Goal: Task Accomplishment & Management: Manage account settings

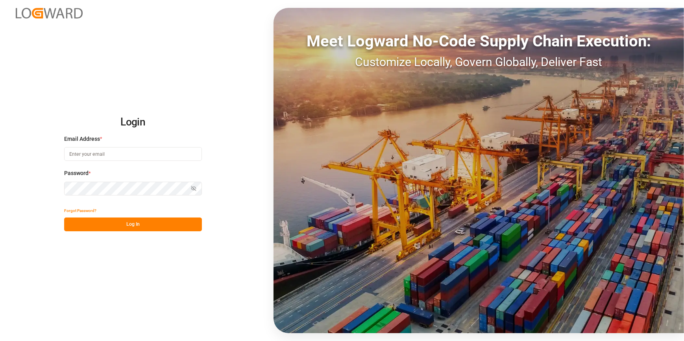
type input "[PERSON_NAME][EMAIL_ADDRESS][PERSON_NAME][DOMAIN_NAME]"
click at [135, 224] on button "Log In" at bounding box center [133, 224] width 138 height 14
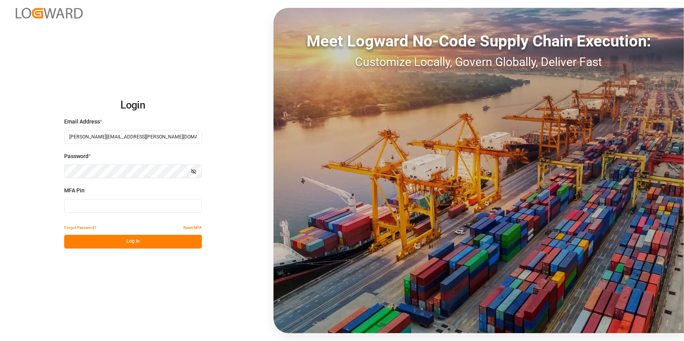
click at [106, 208] on input at bounding box center [133, 206] width 138 height 14
type input "862487"
click at [121, 243] on button "Log In" at bounding box center [133, 242] width 138 height 14
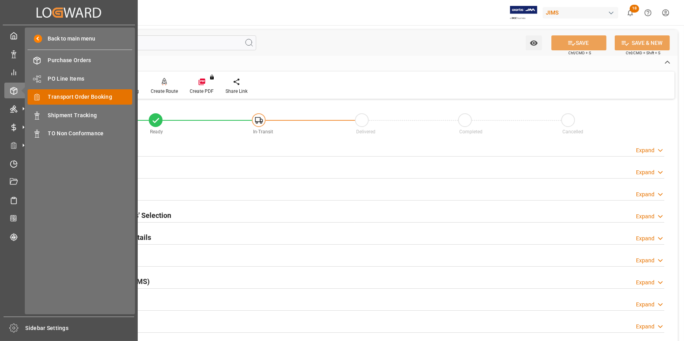
click at [76, 100] on span "Transport Order Booking" at bounding box center [90, 97] width 85 height 8
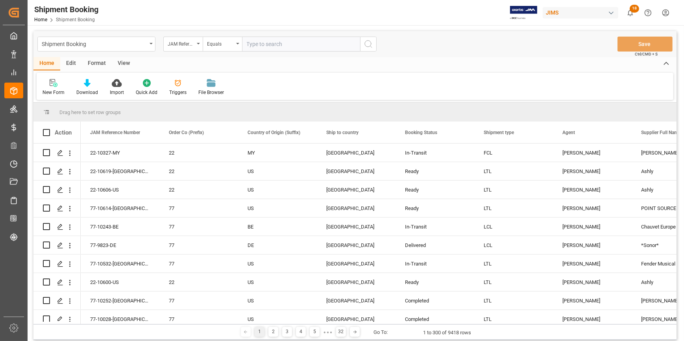
click at [251, 45] on input "text" at bounding box center [301, 44] width 118 height 15
type input "22-10066-DE"
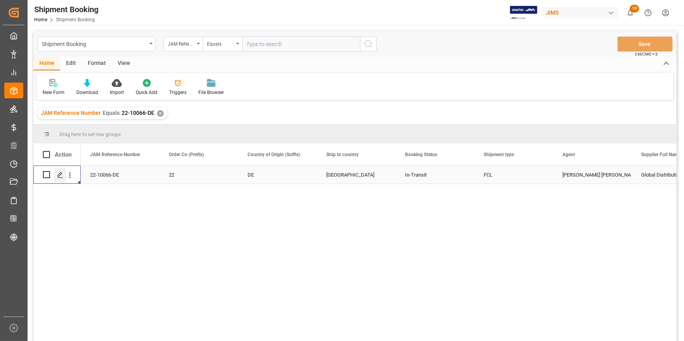
click at [60, 176] on icon "Press SPACE to select this row." at bounding box center [60, 175] width 6 height 6
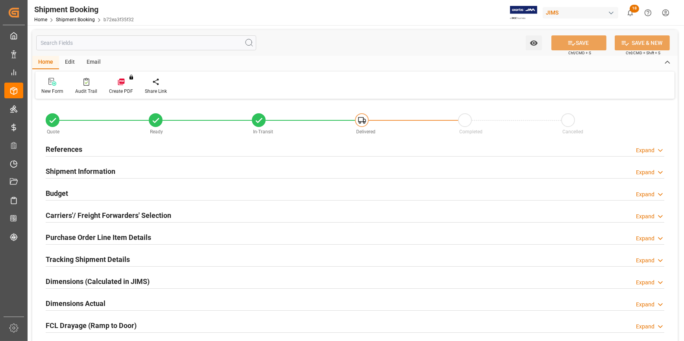
type input "1"
type input "70"
type input "[DATE]"
click at [164, 153] on div "References Expand" at bounding box center [355, 148] width 618 height 15
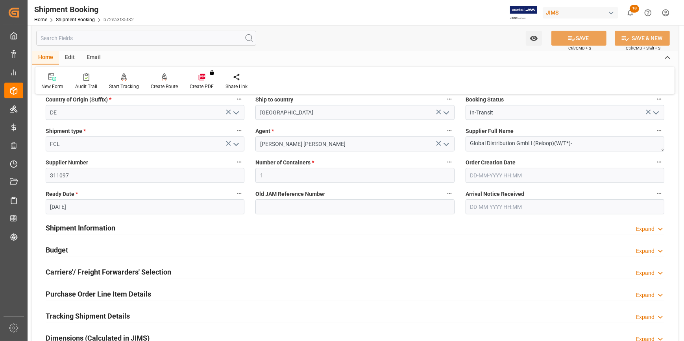
scroll to position [107, 0]
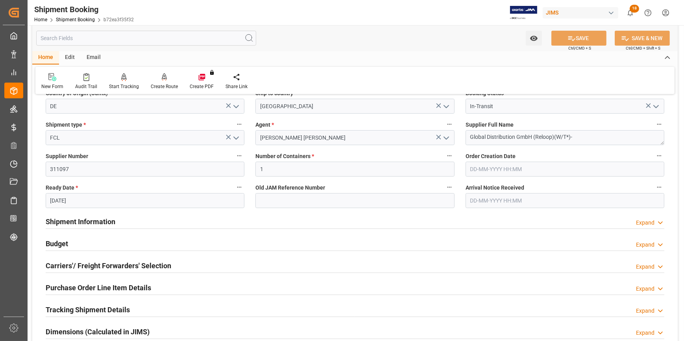
click at [485, 199] on input "text" at bounding box center [564, 200] width 199 height 15
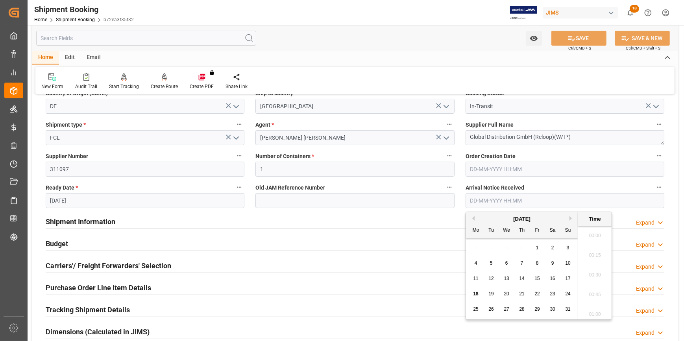
scroll to position [1064, 0]
click at [477, 294] on span "18" at bounding box center [475, 294] width 5 height 6
type input "[DATE] 00:00"
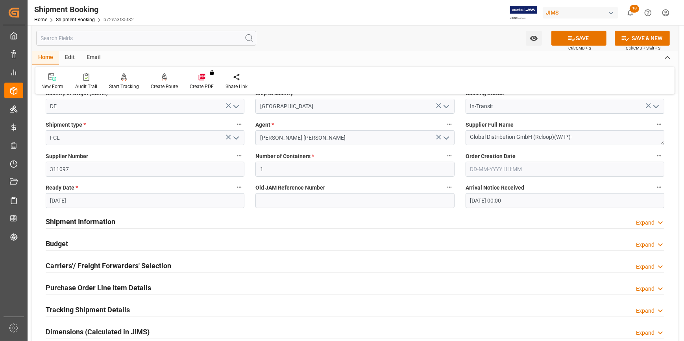
click at [193, 225] on div "Shipment Information Expand" at bounding box center [355, 221] width 618 height 15
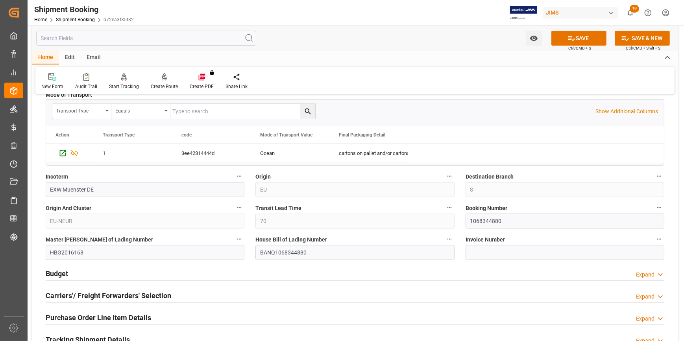
scroll to position [464, 0]
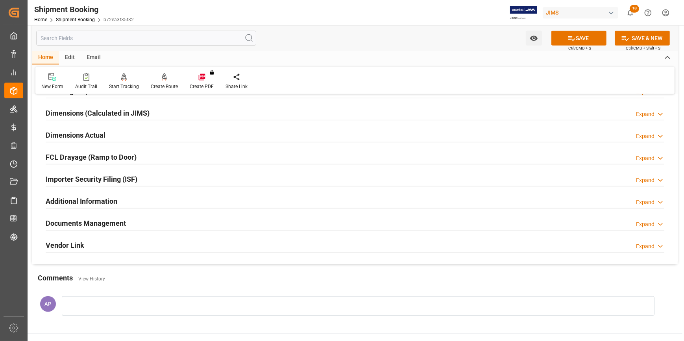
click at [199, 220] on div "Documents Management Expand" at bounding box center [355, 222] width 618 height 15
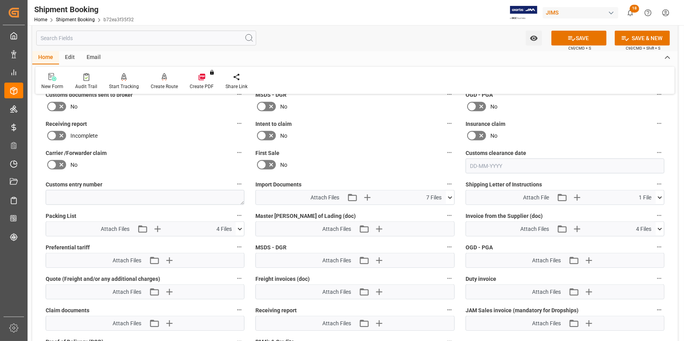
scroll to position [858, 0]
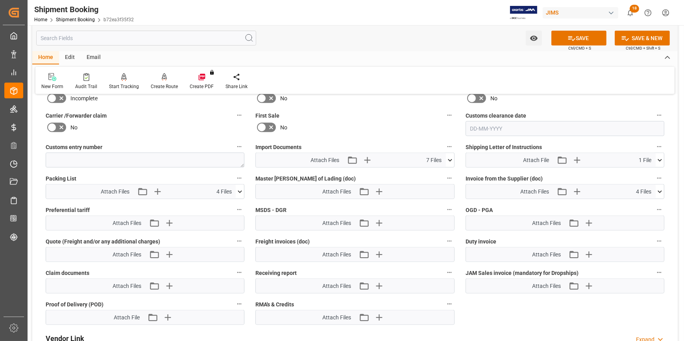
click at [449, 159] on icon at bounding box center [450, 160] width 4 height 2
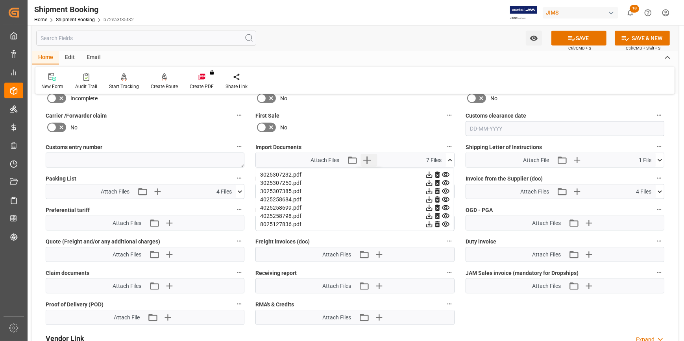
click at [367, 157] on icon "button" at bounding box center [366, 160] width 7 height 7
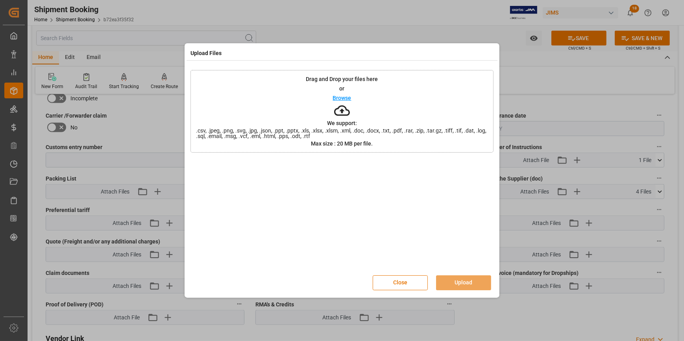
click at [348, 97] on p "Browse" at bounding box center [342, 98] width 18 height 6
click at [459, 281] on button "Upload" at bounding box center [463, 282] width 55 height 15
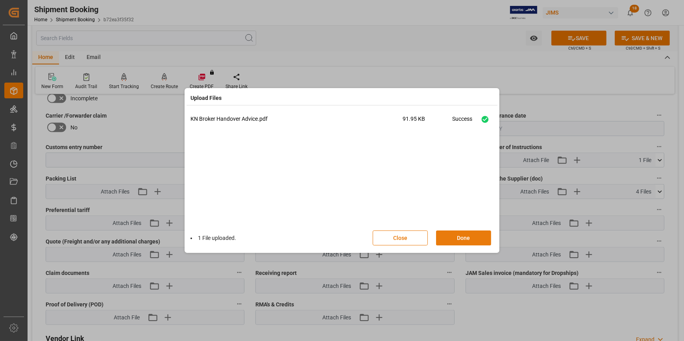
click at [463, 236] on button "Done" at bounding box center [463, 237] width 55 height 15
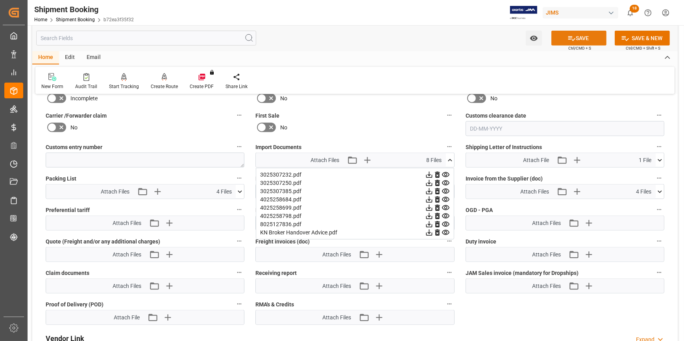
click at [577, 40] on button "SAVE" at bounding box center [578, 38] width 55 height 15
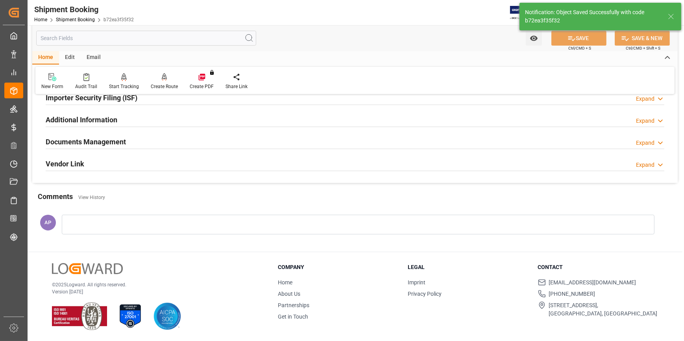
scroll to position [77, 0]
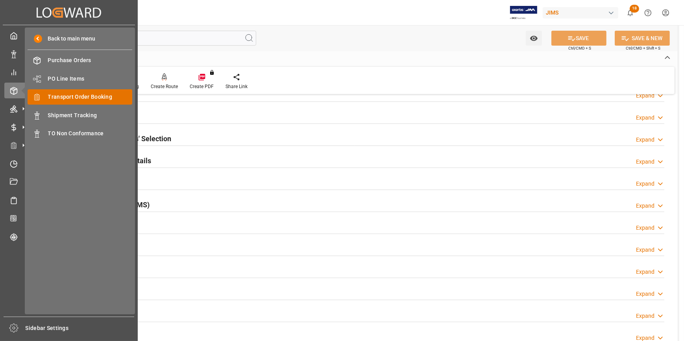
click at [84, 99] on span "Transport Order Booking" at bounding box center [90, 97] width 85 height 8
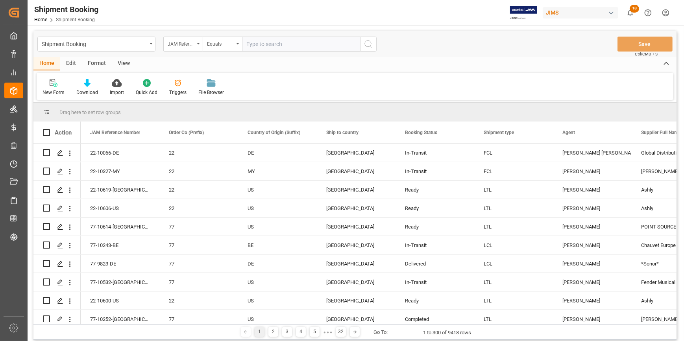
click at [252, 43] on input "text" at bounding box center [301, 44] width 118 height 15
type input "22-9844-IT"
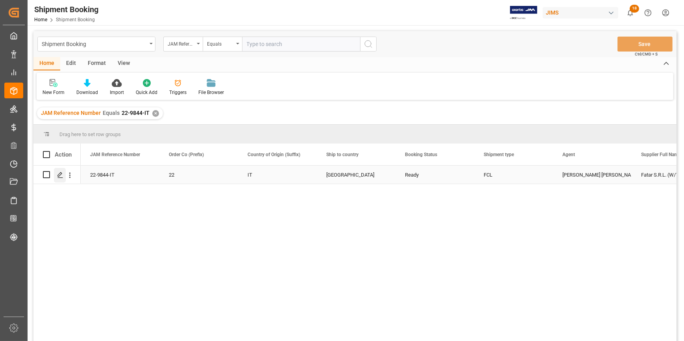
click at [57, 173] on icon "Press SPACE to select this row." at bounding box center [60, 175] width 6 height 6
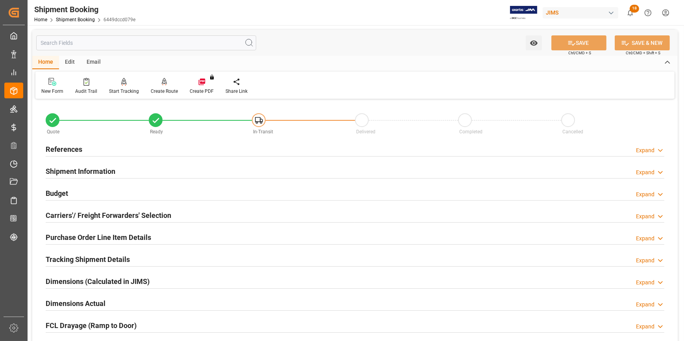
click at [124, 149] on div "References Expand" at bounding box center [355, 148] width 618 height 15
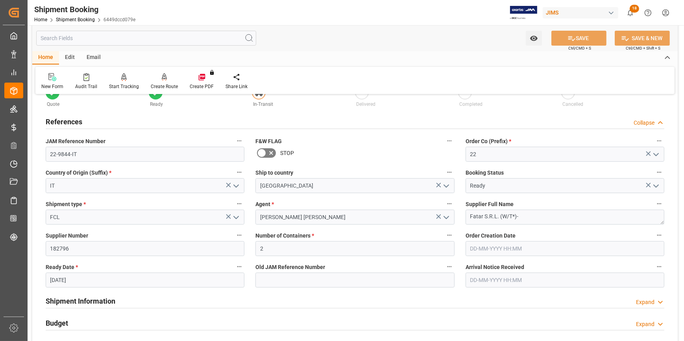
scroll to position [71, 0]
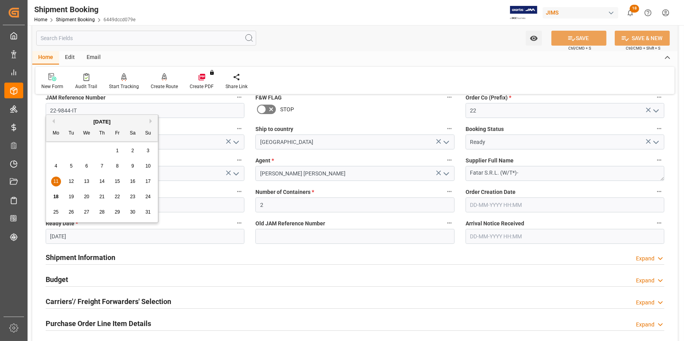
click at [123, 239] on input "[DATE]" at bounding box center [145, 236] width 199 height 15
click at [101, 212] on span "28" at bounding box center [101, 212] width 5 height 6
type input "[DATE]"
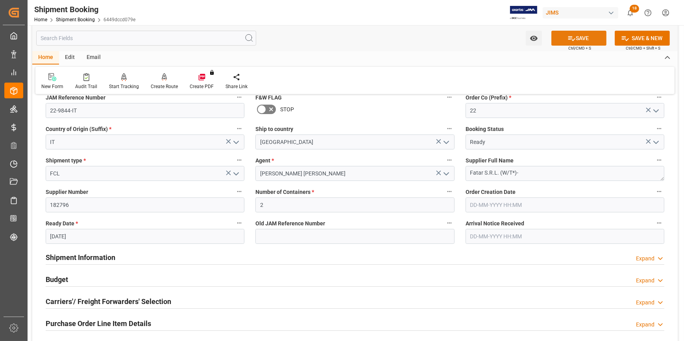
click at [584, 37] on button "SAVE" at bounding box center [578, 38] width 55 height 15
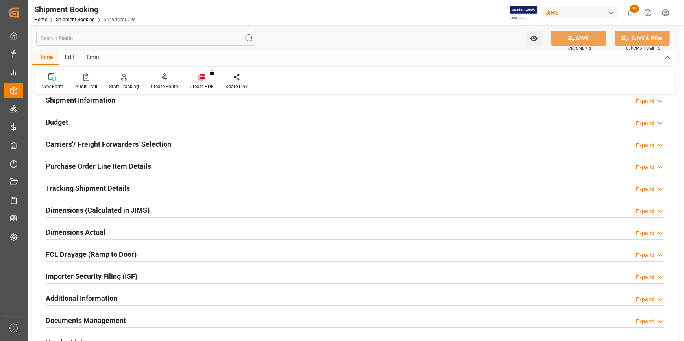
scroll to position [35, 0]
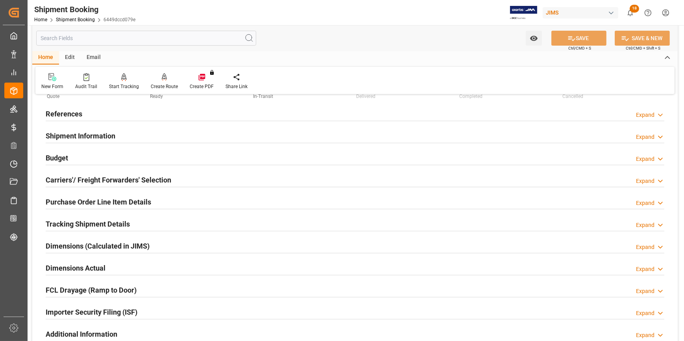
click at [162, 221] on div "Tracking Shipment Details Expand" at bounding box center [355, 223] width 618 height 15
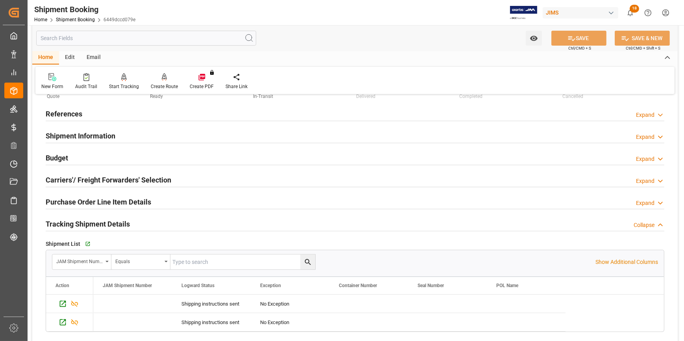
scroll to position [71, 0]
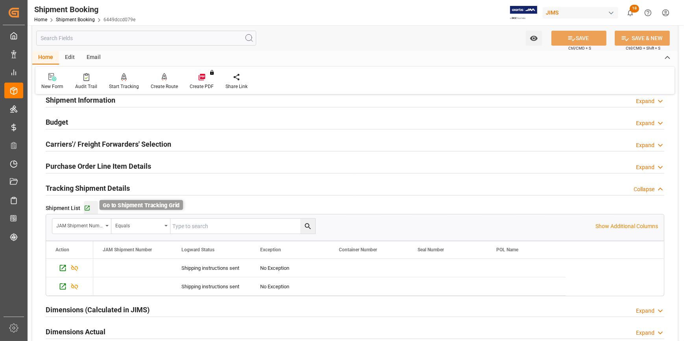
click at [90, 208] on icon "button" at bounding box center [87, 208] width 7 height 7
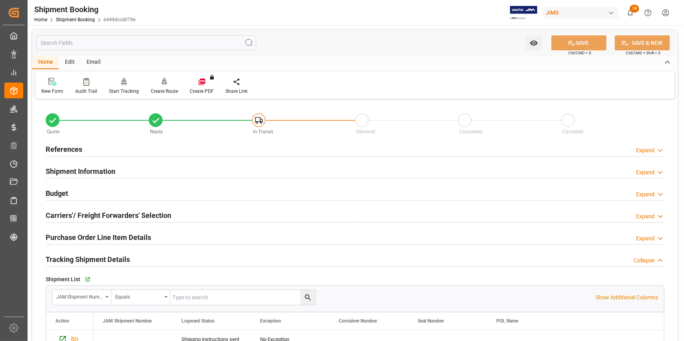
click at [163, 149] on div "References Expand" at bounding box center [355, 148] width 618 height 15
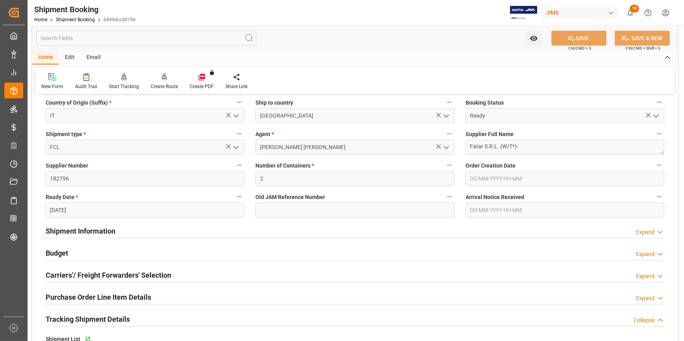
scroll to position [107, 0]
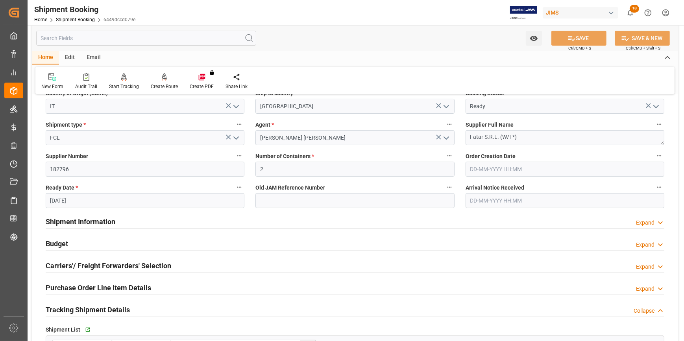
click at [187, 261] on div "Carriers'/ Freight Forwarders' Selection Expand" at bounding box center [355, 265] width 618 height 15
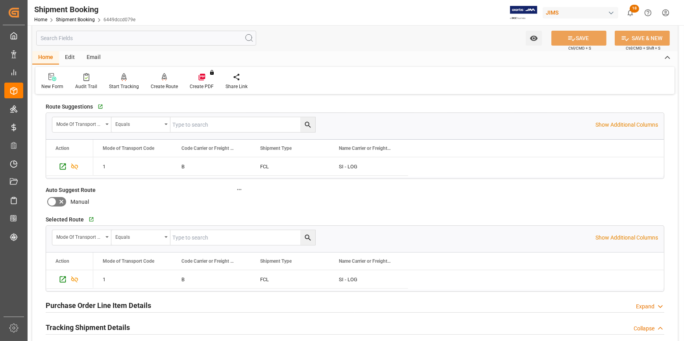
scroll to position [179, 0]
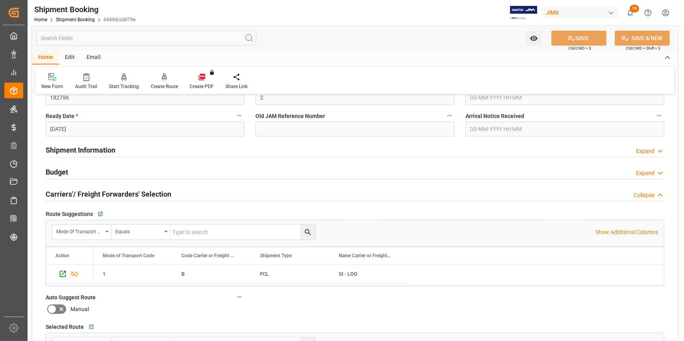
click at [140, 147] on div "Shipment Information Expand" at bounding box center [355, 149] width 618 height 15
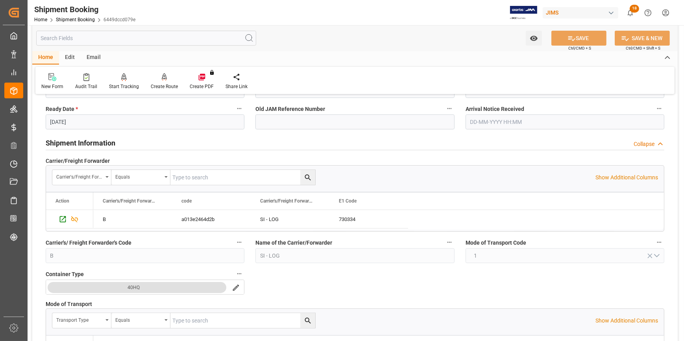
scroll to position [143, 0]
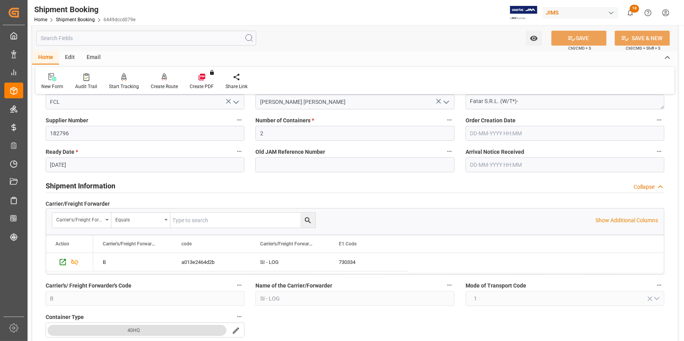
click at [172, 188] on div "Shipment Information Collapse" at bounding box center [355, 185] width 618 height 15
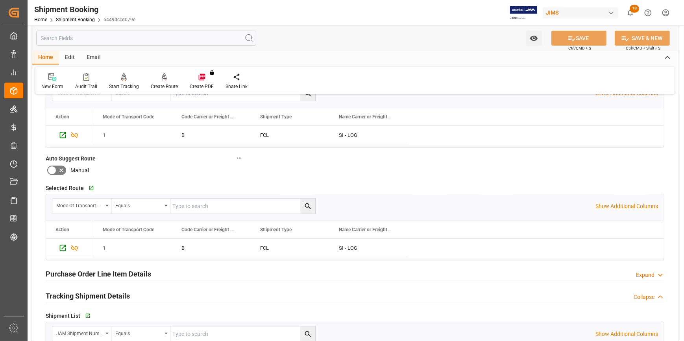
scroll to position [358, 0]
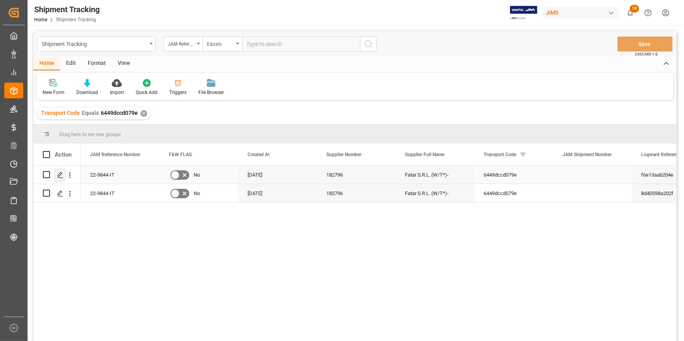
click at [59, 175] on icon "Press SPACE to select this row." at bounding box center [60, 175] width 6 height 6
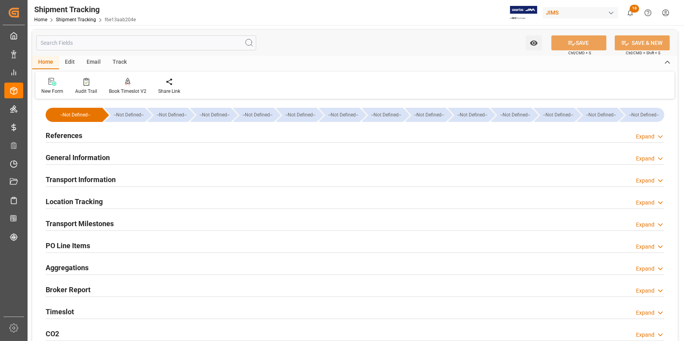
type input "30-06-2025"
click at [140, 137] on div "References Expand" at bounding box center [355, 134] width 618 height 15
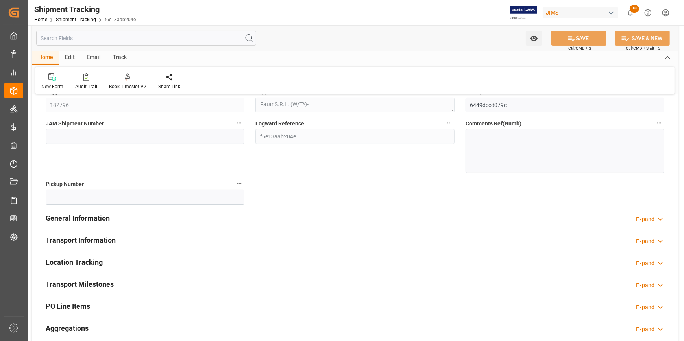
scroll to position [107, 0]
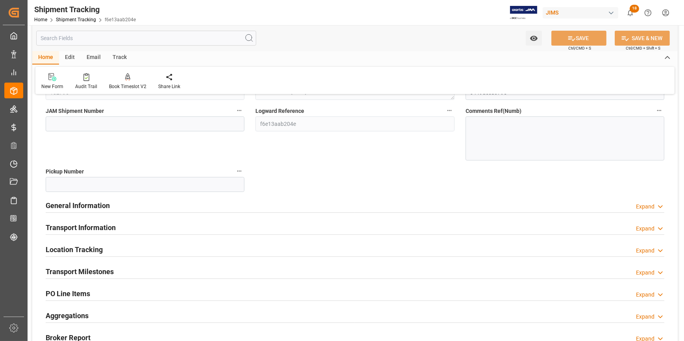
click at [135, 205] on div "General Information Expand" at bounding box center [355, 204] width 618 height 15
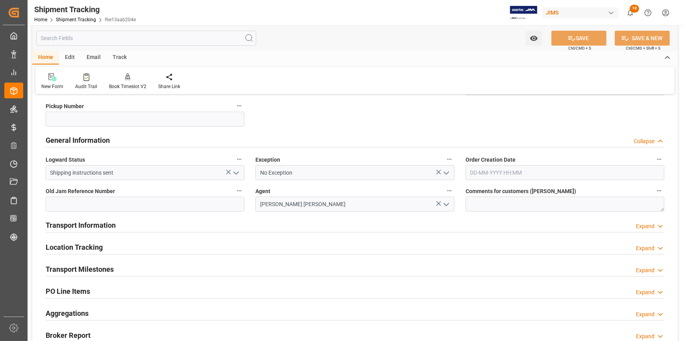
scroll to position [179, 0]
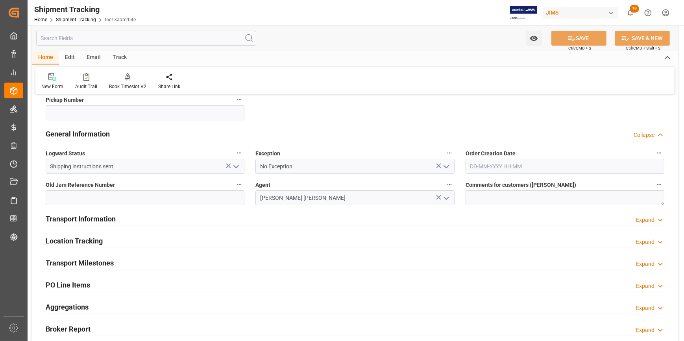
click at [163, 219] on div "Transport Information Expand" at bounding box center [355, 218] width 618 height 15
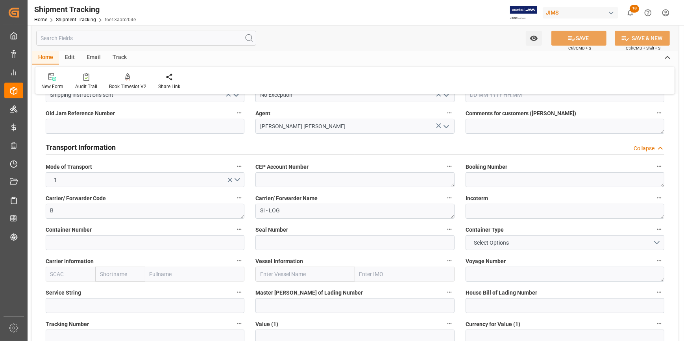
scroll to position [286, 0]
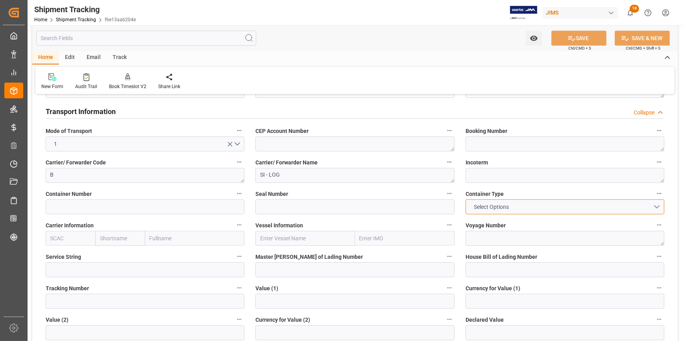
click at [658, 207] on button "Select Options" at bounding box center [564, 206] width 199 height 15
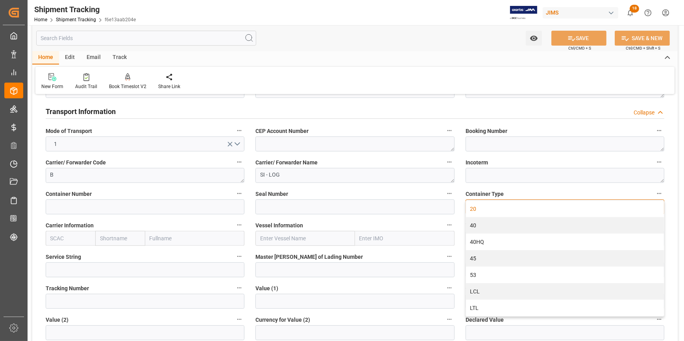
click at [486, 208] on div "20" at bounding box center [565, 209] width 198 height 17
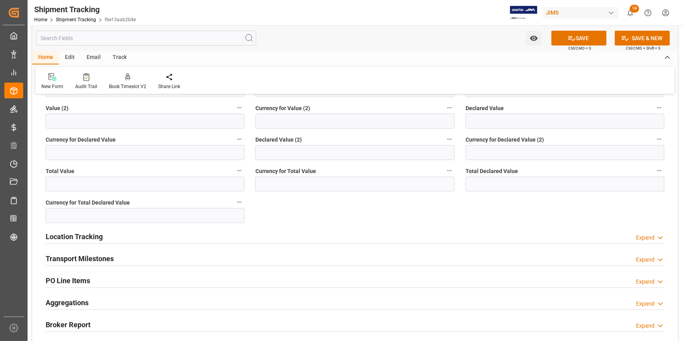
scroll to position [500, 0]
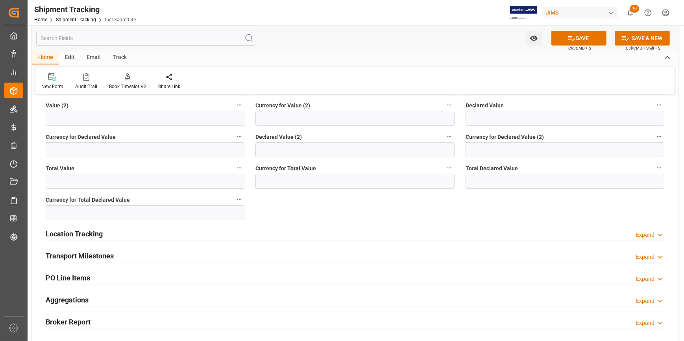
click at [129, 235] on div "Location Tracking Expand" at bounding box center [355, 233] width 618 height 15
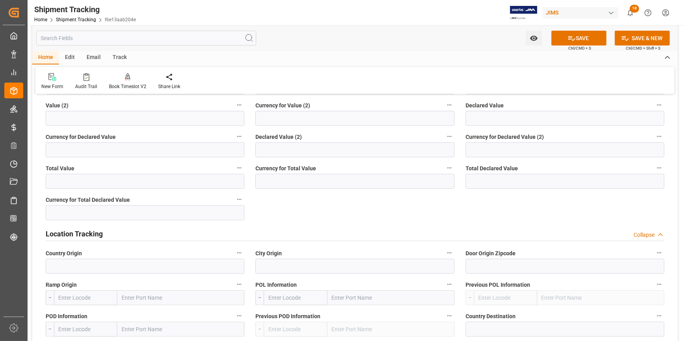
click at [132, 234] on div "Location Tracking Collapse" at bounding box center [355, 233] width 618 height 15
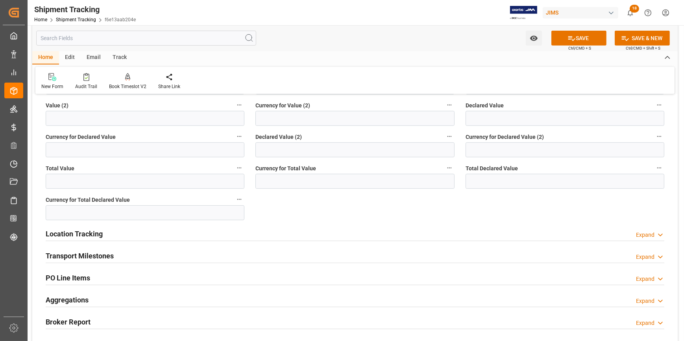
click at [120, 253] on div "Transport Milestones Expand" at bounding box center [355, 255] width 618 height 15
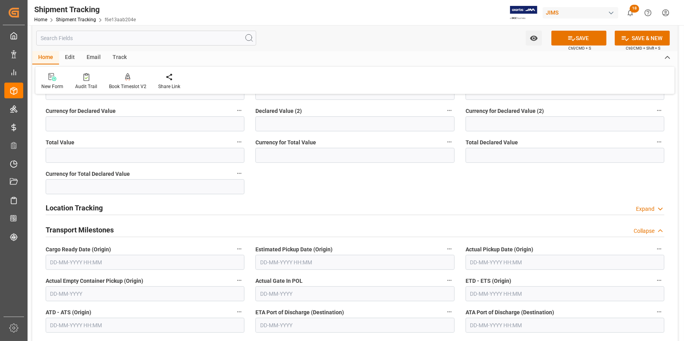
scroll to position [572, 0]
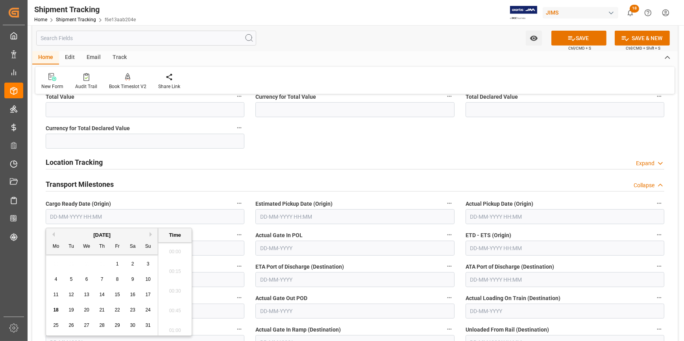
click at [92, 212] on input "text" at bounding box center [145, 216] width 199 height 15
click at [101, 325] on span "28" at bounding box center [101, 326] width 5 height 6
type input "28-08-2025 00:00"
click at [398, 235] on label "Actual Gate In POL" at bounding box center [354, 235] width 199 height 11
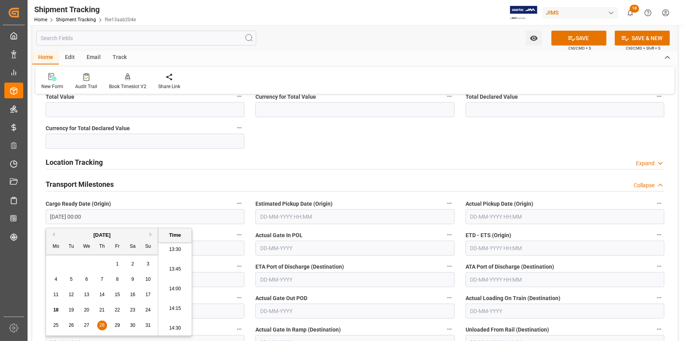
click at [444, 235] on button "Actual Gate In POL" at bounding box center [449, 235] width 10 height 10
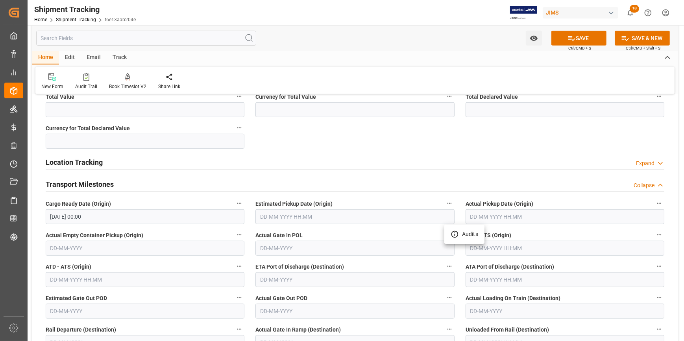
click at [485, 248] on div at bounding box center [342, 170] width 684 height 341
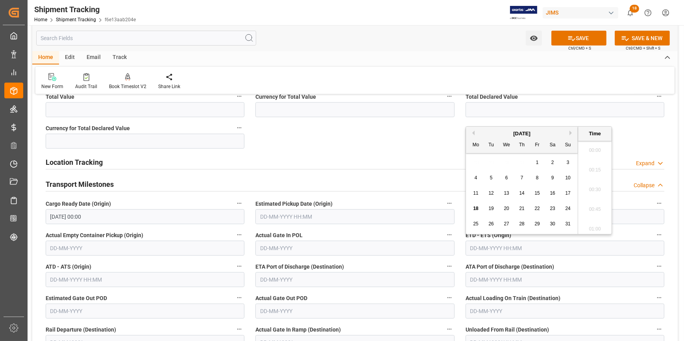
click at [491, 246] on input "text" at bounding box center [564, 248] width 199 height 15
click at [105, 216] on input "28-08-2025 00:00" at bounding box center [145, 216] width 199 height 15
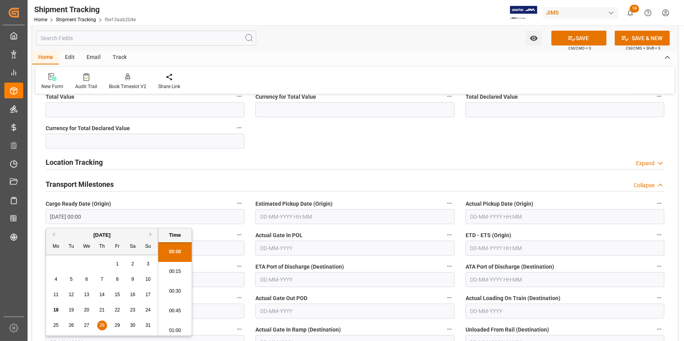
click at [503, 246] on input "text" at bounding box center [564, 248] width 199 height 15
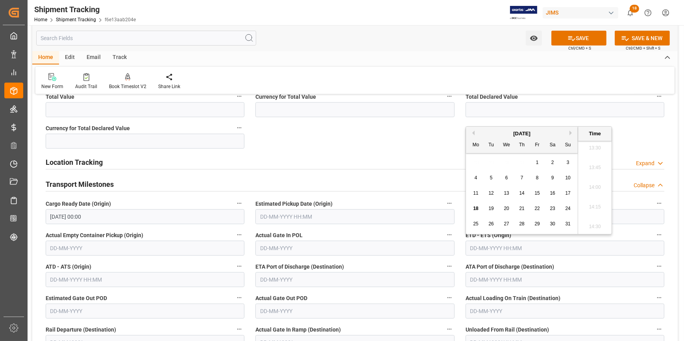
click at [570, 131] on button "Next Month" at bounding box center [571, 133] width 5 height 5
click at [504, 177] on span "10" at bounding box center [505, 178] width 5 height 6
click at [536, 162] on span "5" at bounding box center [537, 163] width 3 height 6
type input "05-09-2025 00:00"
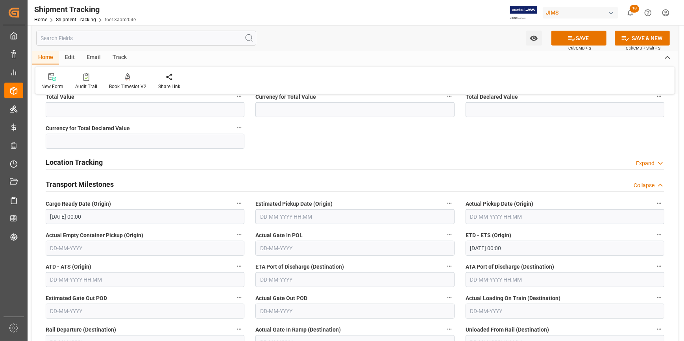
click at [425, 291] on div "Actual Gate Out POD" at bounding box center [355, 305] width 210 height 31
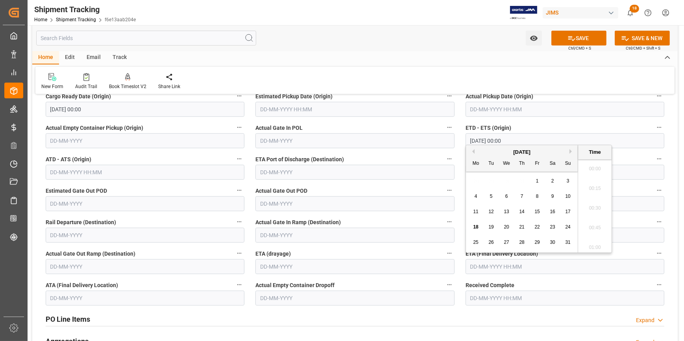
click at [492, 267] on input "text" at bounding box center [564, 266] width 199 height 15
click at [570, 151] on button "Next Month" at bounding box center [571, 151] width 5 height 5
click at [476, 227] on span "20" at bounding box center [475, 227] width 5 height 6
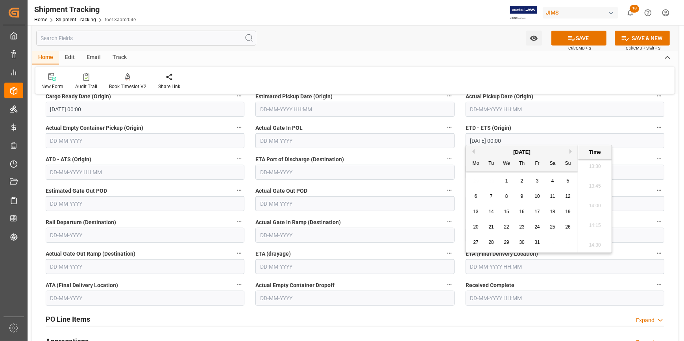
type input "20-10-2025 00:00"
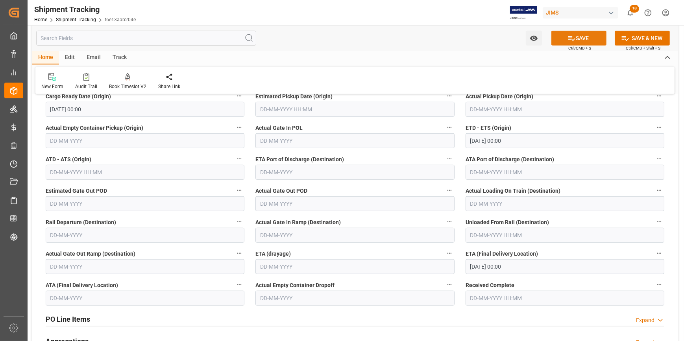
click at [579, 39] on button "SAVE" at bounding box center [578, 38] width 55 height 15
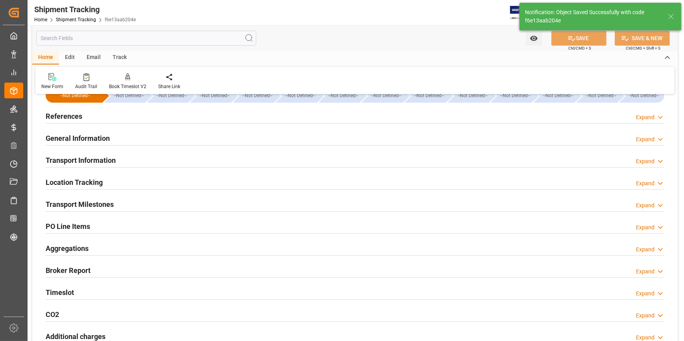
scroll to position [0, 0]
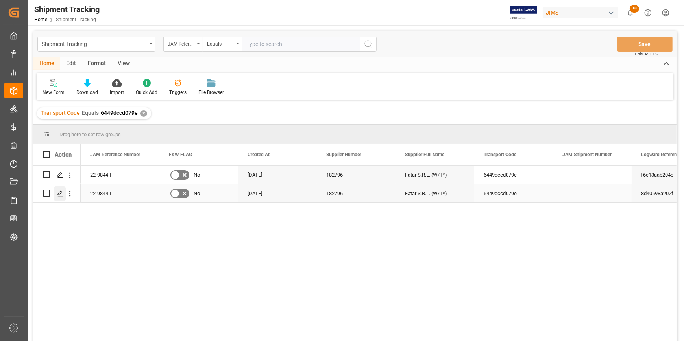
click at [60, 192] on icon "Press SPACE to select this row." at bounding box center [60, 193] width 6 height 6
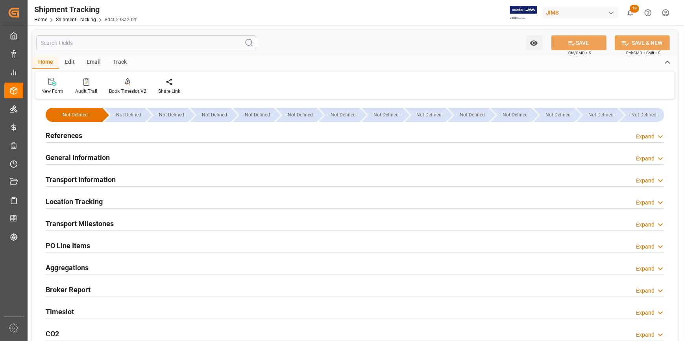
type input "30-06-2025"
click at [153, 135] on div "References Expand" at bounding box center [355, 134] width 618 height 15
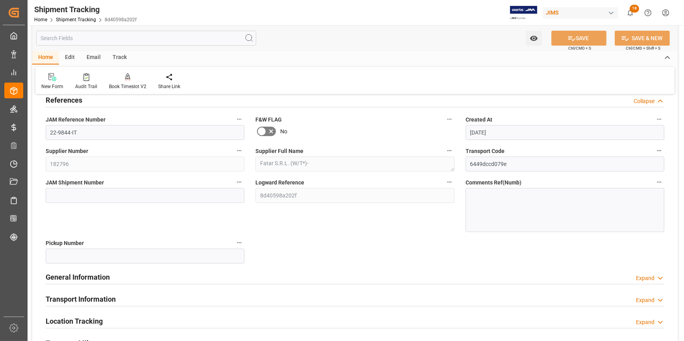
click at [220, 273] on div "General Information Expand" at bounding box center [355, 276] width 618 height 15
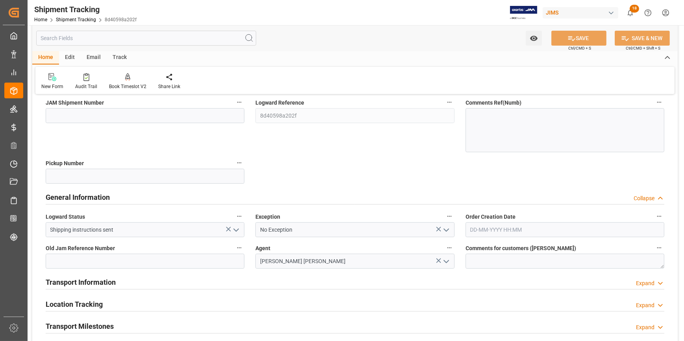
scroll to position [179, 0]
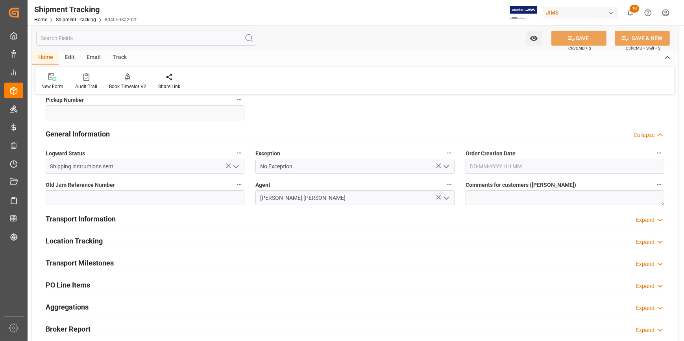
click at [231, 220] on div "Transport Information Expand" at bounding box center [355, 218] width 618 height 15
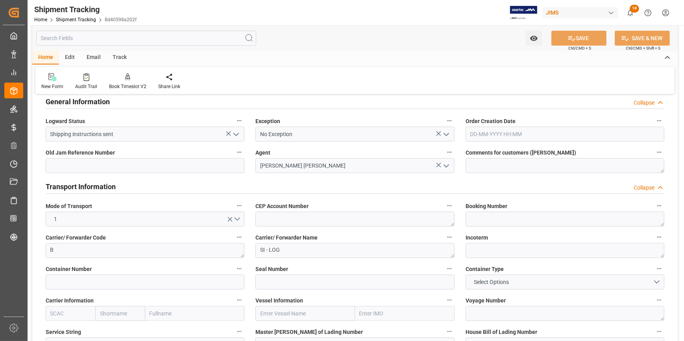
scroll to position [250, 0]
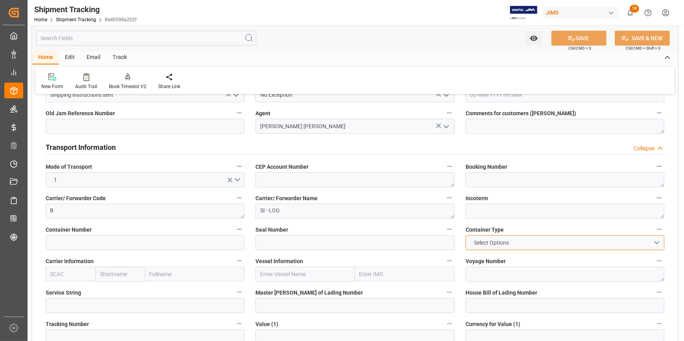
click at [655, 239] on button "Select Options" at bounding box center [564, 242] width 199 height 15
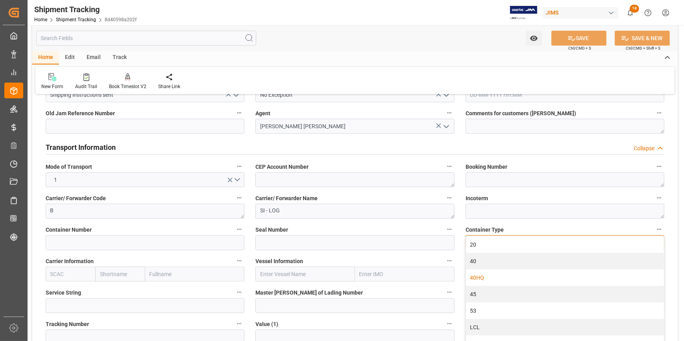
click at [533, 276] on div "40HQ" at bounding box center [565, 277] width 198 height 17
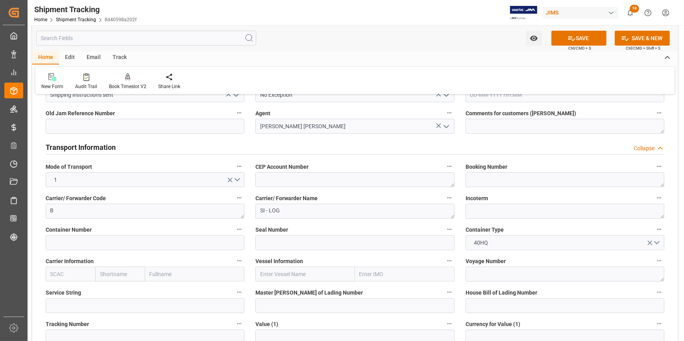
click at [669, 226] on div "Container Type 40HQ" at bounding box center [565, 236] width 210 height 31
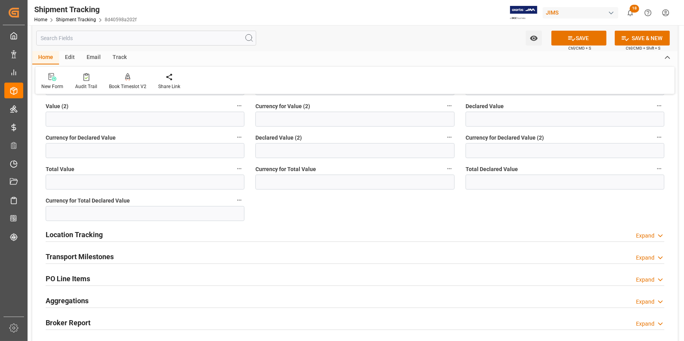
scroll to position [500, 0]
click at [157, 256] on div "Transport Milestones Expand" at bounding box center [355, 255] width 618 height 15
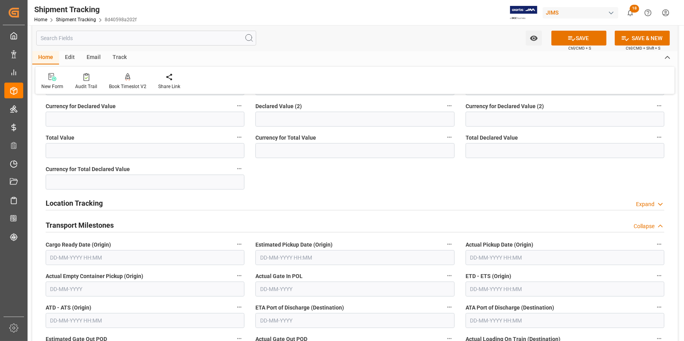
scroll to position [572, 0]
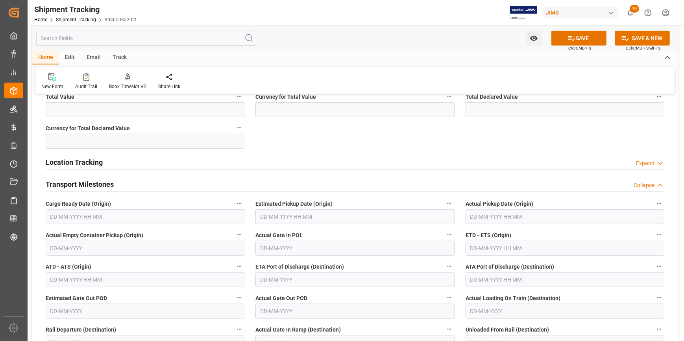
click at [107, 210] on input "text" at bounding box center [145, 216] width 199 height 15
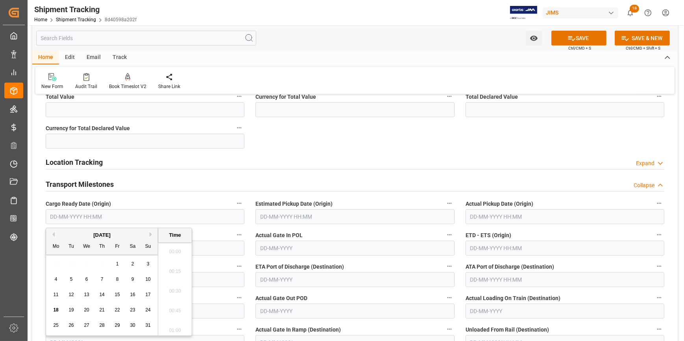
scroll to position [1064, 0]
click at [104, 326] on span "28" at bounding box center [101, 326] width 5 height 6
type input "28-08-2025 00:00"
click at [337, 227] on div "Actual Gate In POL" at bounding box center [355, 242] width 210 height 31
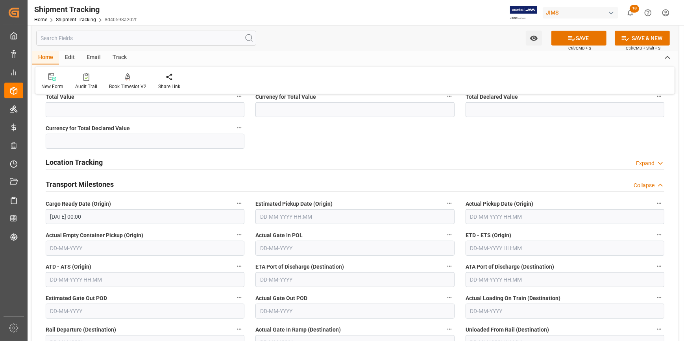
click at [516, 245] on input "text" at bounding box center [564, 248] width 199 height 15
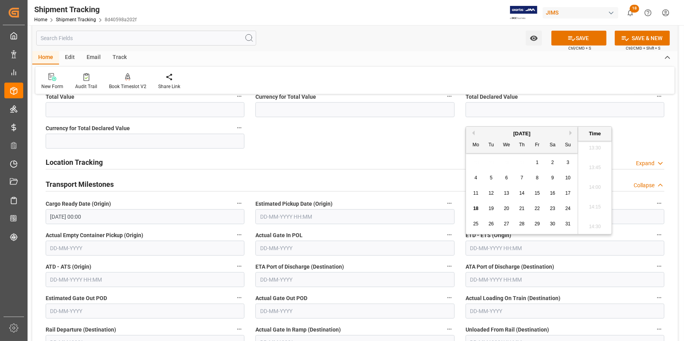
click at [570, 133] on button "Next Month" at bounding box center [571, 133] width 5 height 5
click at [536, 162] on span "5" at bounding box center [537, 163] width 3 height 6
type input "05-09-2025 00:00"
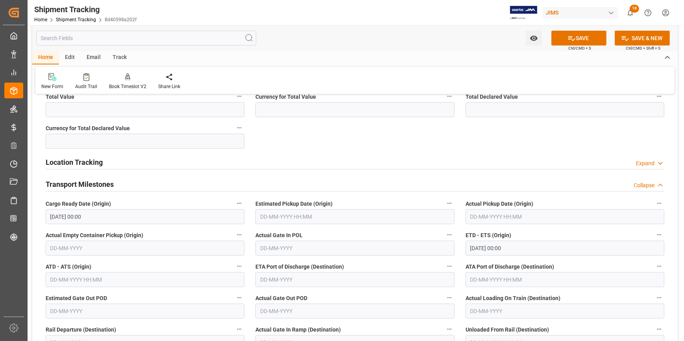
click at [373, 233] on label "Actual Gate In POL" at bounding box center [354, 235] width 199 height 11
click at [444, 233] on button "Actual Gate In POL" at bounding box center [449, 235] width 10 height 10
click at [367, 230] on div at bounding box center [342, 170] width 684 height 341
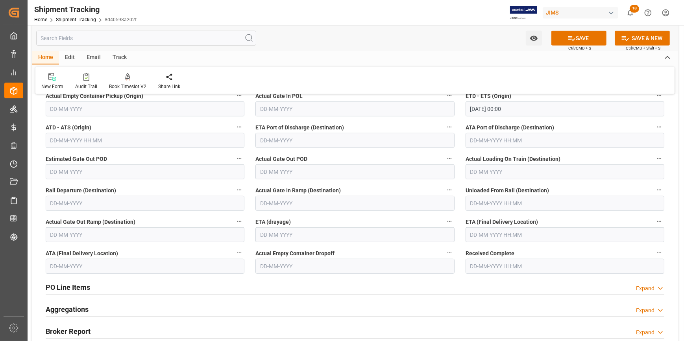
scroll to position [715, 0]
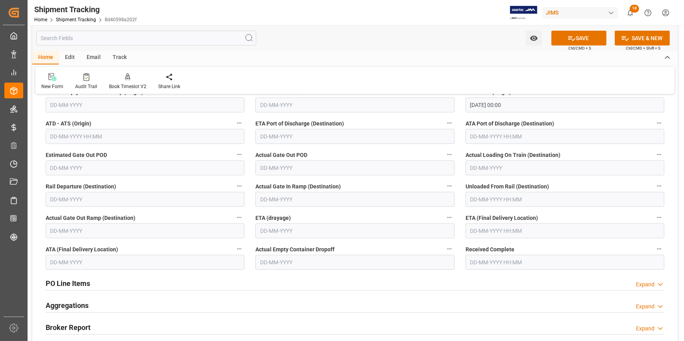
click at [506, 229] on input "text" at bounding box center [564, 230] width 199 height 15
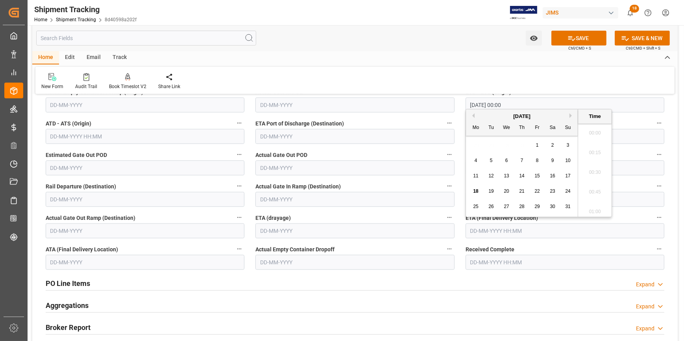
scroll to position [1064, 0]
click at [569, 113] on button "Next Month" at bounding box center [571, 115] width 5 height 5
click at [475, 192] on span "20" at bounding box center [475, 191] width 5 height 6
type input "20-10-2025 00:00"
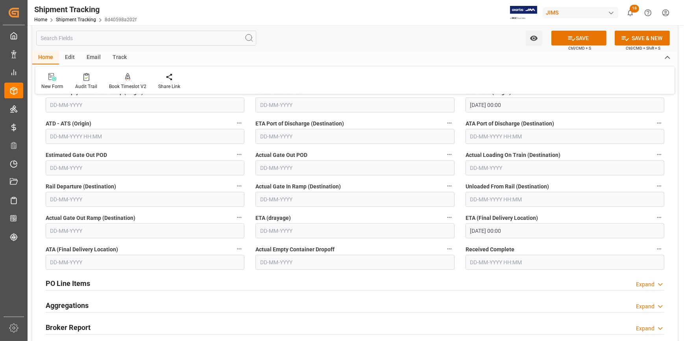
click at [534, 241] on div "Received Complete" at bounding box center [565, 256] width 210 height 31
click at [578, 38] on button "SAVE" at bounding box center [578, 38] width 55 height 15
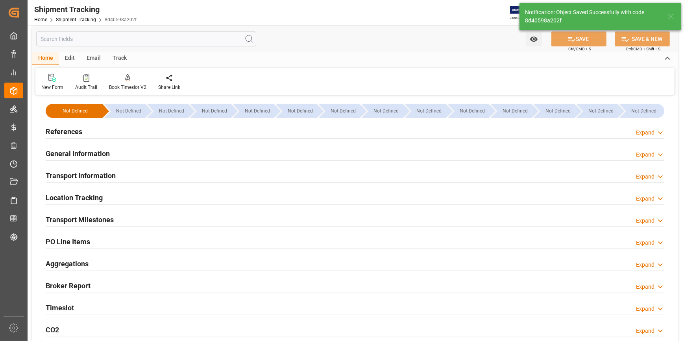
scroll to position [0, 0]
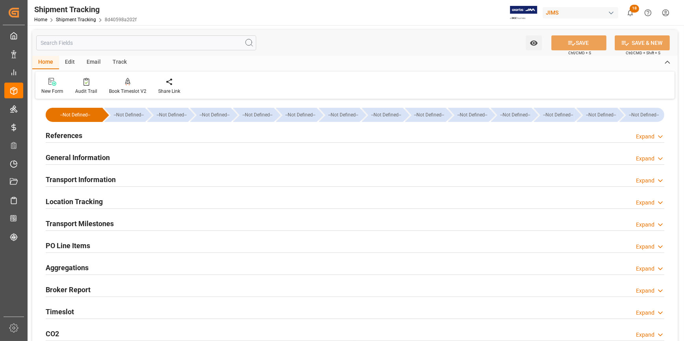
click at [205, 138] on div "References Expand" at bounding box center [355, 134] width 618 height 15
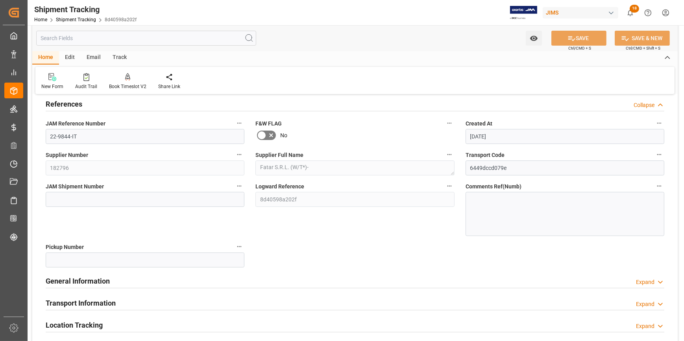
scroll to position [71, 0]
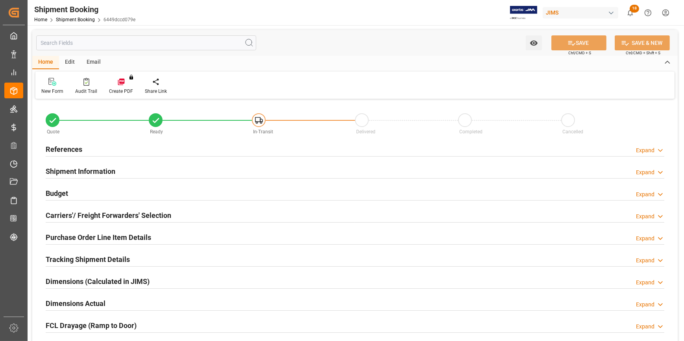
type input "2"
type input "[DATE]"
click at [188, 146] on div "References Expand" at bounding box center [355, 148] width 618 height 15
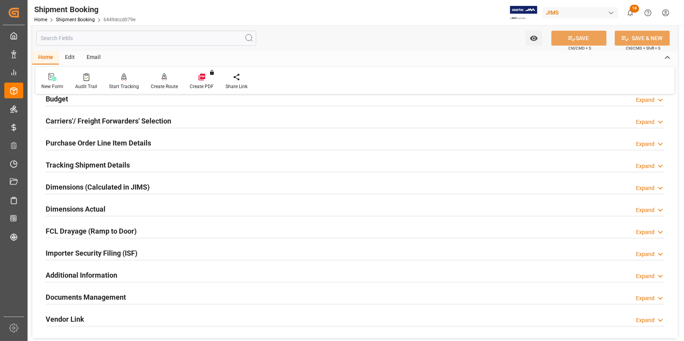
scroll to position [286, 0]
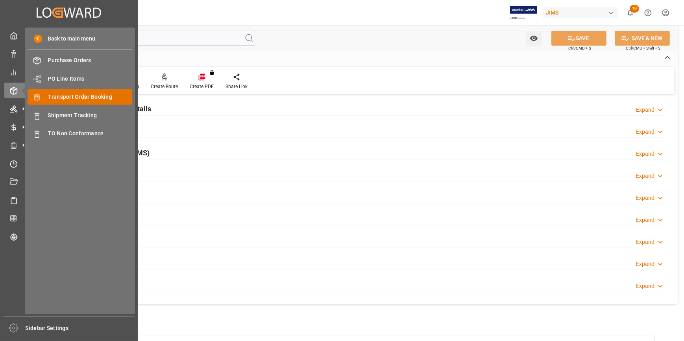
click at [74, 97] on span "Transport Order Booking" at bounding box center [90, 97] width 85 height 8
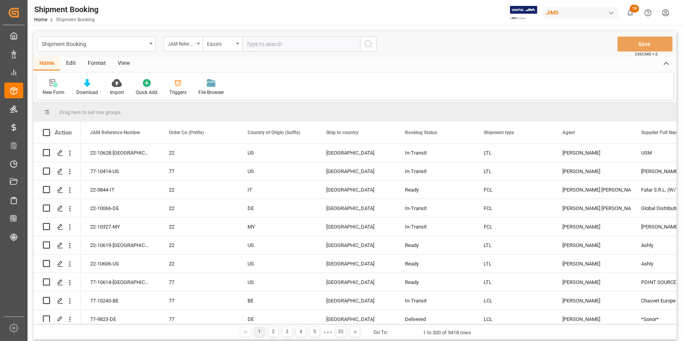
click at [261, 46] on input "text" at bounding box center [301, 44] width 118 height 15
type input "22-10061-TW"
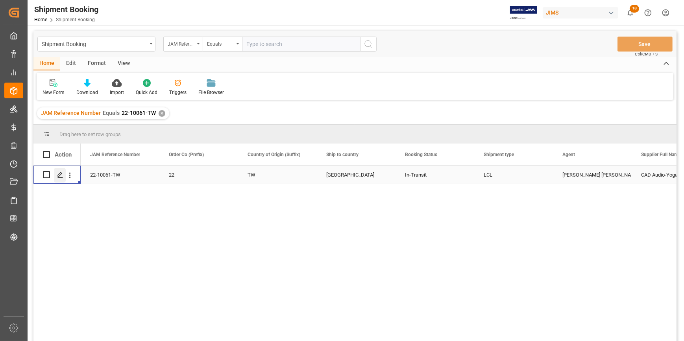
click at [59, 176] on polygon "Press SPACE to select this row." at bounding box center [60, 174] width 4 height 4
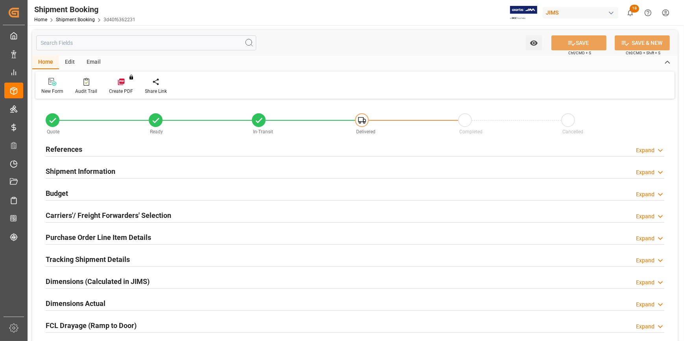
type input "0"
type input "25-07-2025"
click at [138, 150] on div "References Expand" at bounding box center [355, 148] width 618 height 15
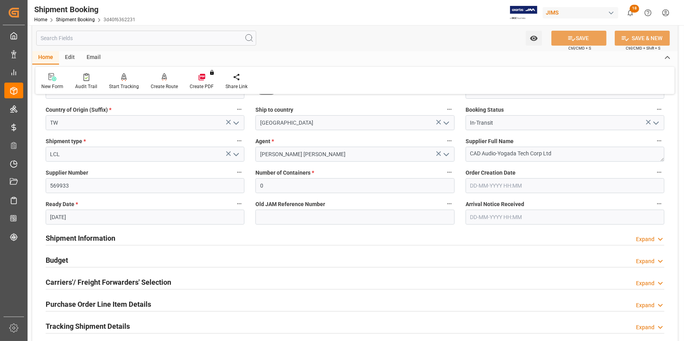
scroll to position [107, 0]
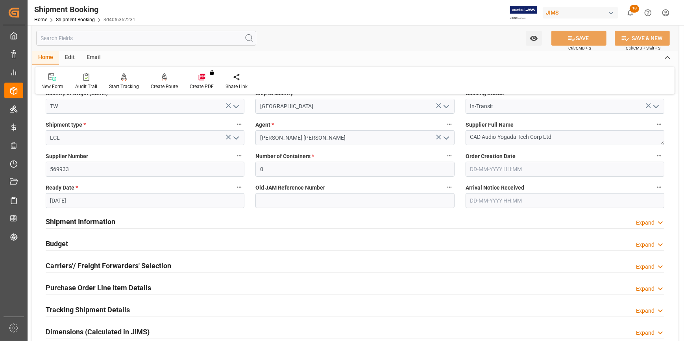
click at [138, 217] on div "Shipment Information Expand" at bounding box center [355, 221] width 618 height 15
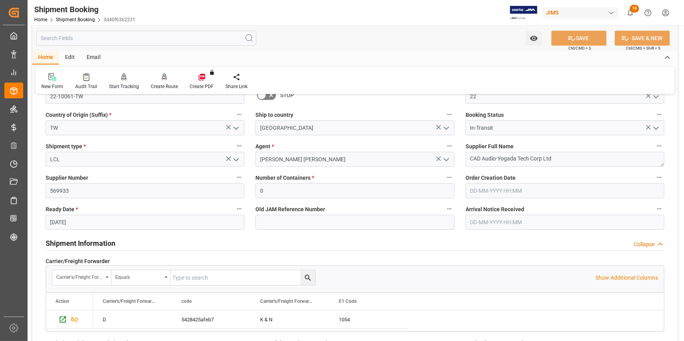
scroll to position [35, 0]
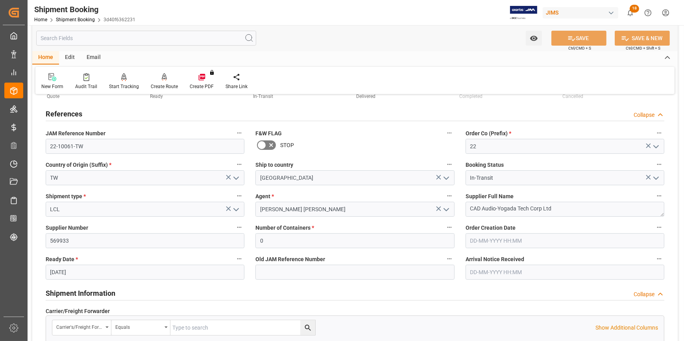
click at [476, 267] on input "text" at bounding box center [564, 272] width 199 height 15
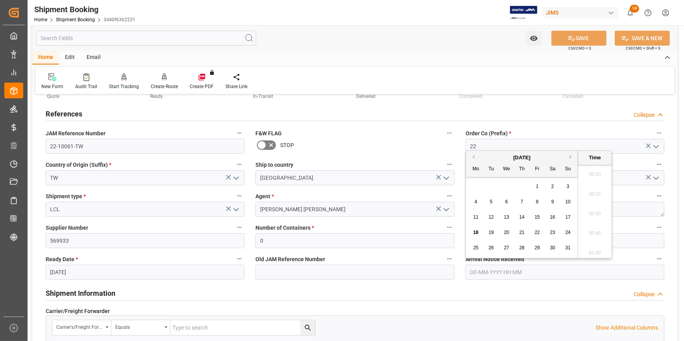
scroll to position [1064, 0]
click at [476, 231] on span "18" at bounding box center [475, 233] width 5 height 6
type input "[DATE] 00:00"
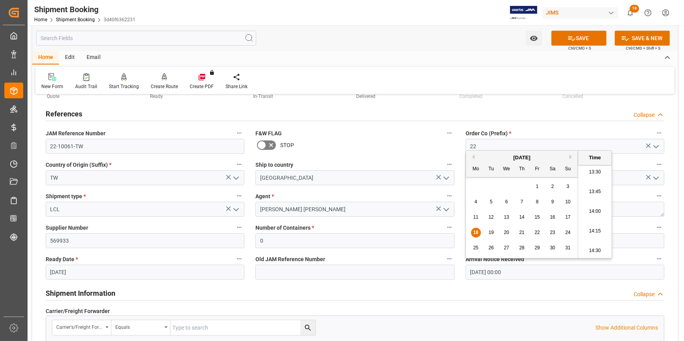
click at [447, 292] on div "Shipment Information Collapse" at bounding box center [355, 292] width 618 height 15
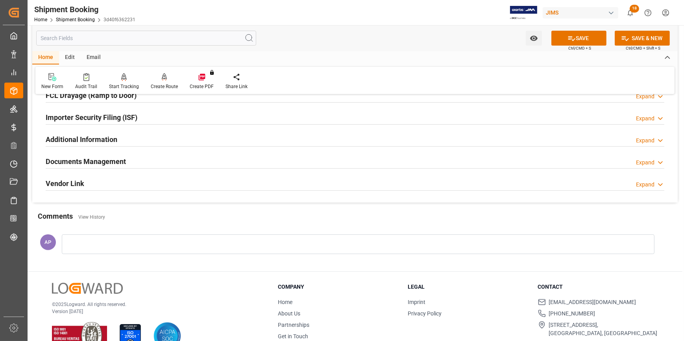
scroll to position [393, 0]
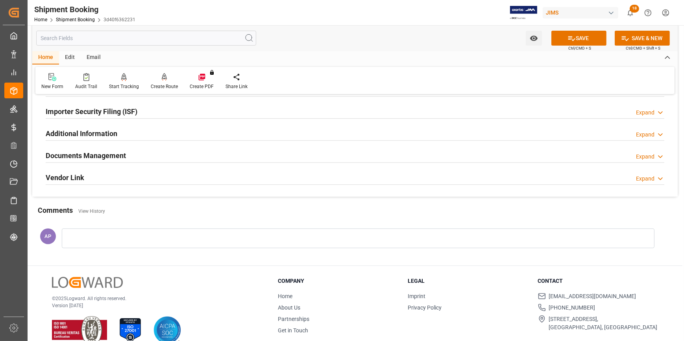
click at [178, 149] on div "Documents Management Expand" at bounding box center [355, 154] width 618 height 15
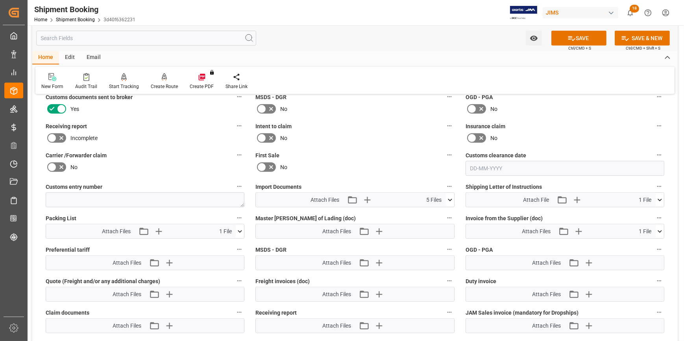
scroll to position [536, 0]
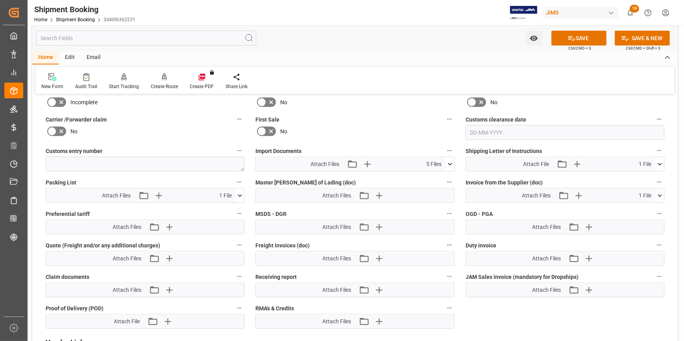
click at [450, 166] on icon at bounding box center [450, 164] width 8 height 8
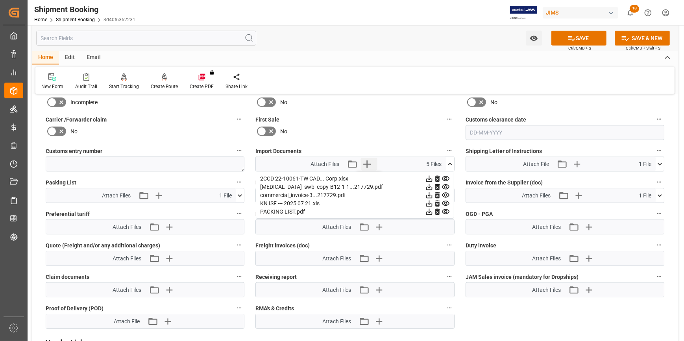
click at [367, 162] on icon "button" at bounding box center [366, 163] width 7 height 7
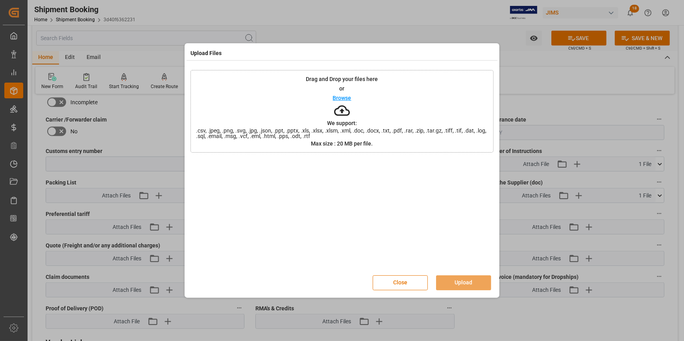
click at [344, 100] on p "Browse" at bounding box center [342, 98] width 18 height 6
click at [460, 280] on button "Upload" at bounding box center [463, 282] width 55 height 15
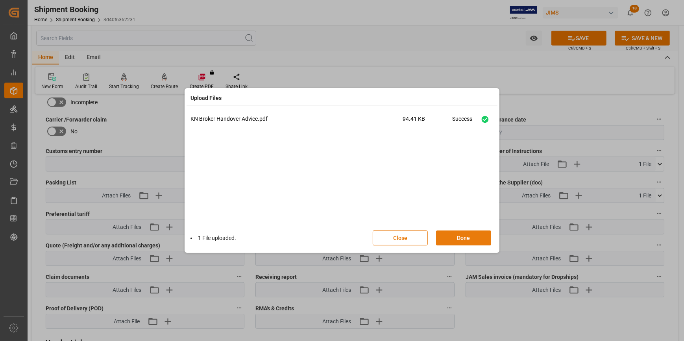
click at [459, 239] on button "Done" at bounding box center [463, 237] width 55 height 15
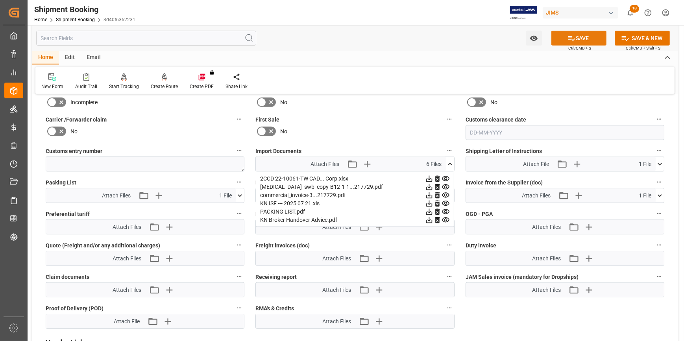
click at [579, 39] on button "SAVE" at bounding box center [578, 38] width 55 height 15
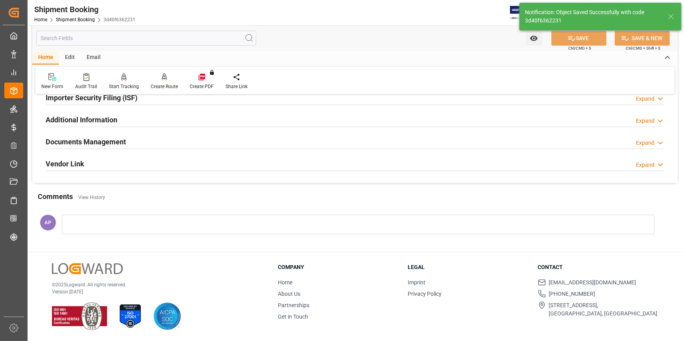
scroll to position [72, 0]
